Goal: Find specific page/section: Find specific page/section

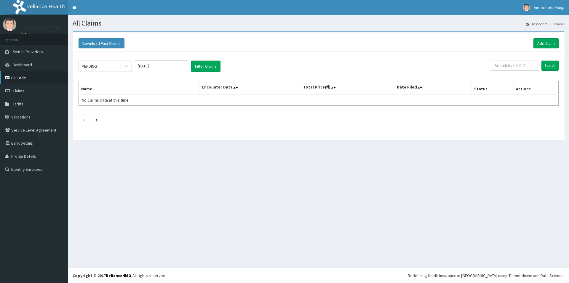
click at [44, 75] on link "PA Code" at bounding box center [34, 77] width 68 height 13
click at [36, 105] on link "Tariffs" at bounding box center [34, 103] width 68 height 13
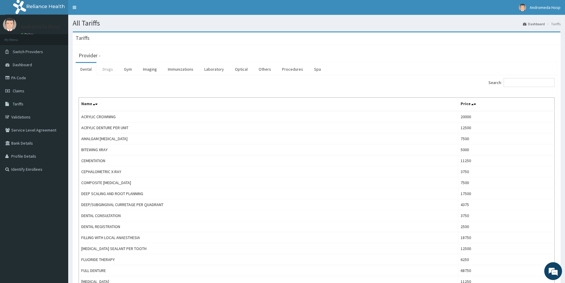
click at [109, 70] on link "Drugs" at bounding box center [108, 69] width 20 height 12
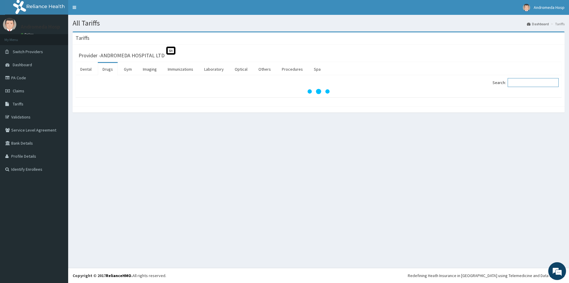
click at [540, 83] on input "Search:" at bounding box center [533, 82] width 51 height 9
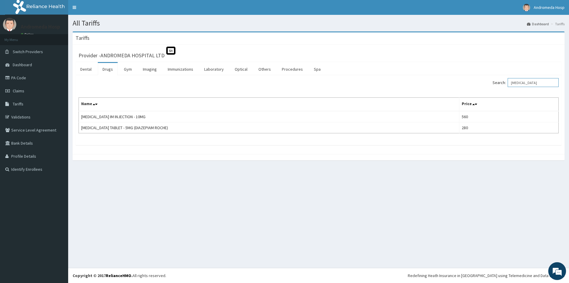
type input "[MEDICAL_DATA]"
